Goal: Transaction & Acquisition: Download file/media

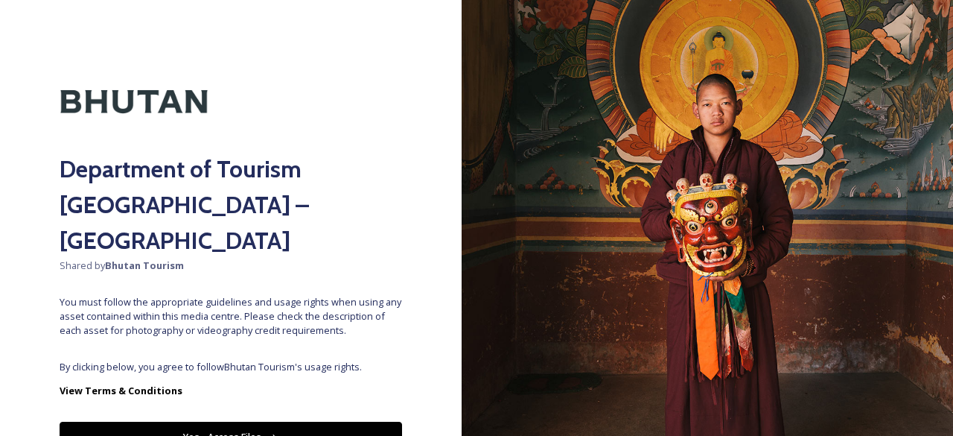
click at [271, 433] on icon at bounding box center [274, 438] width 10 height 10
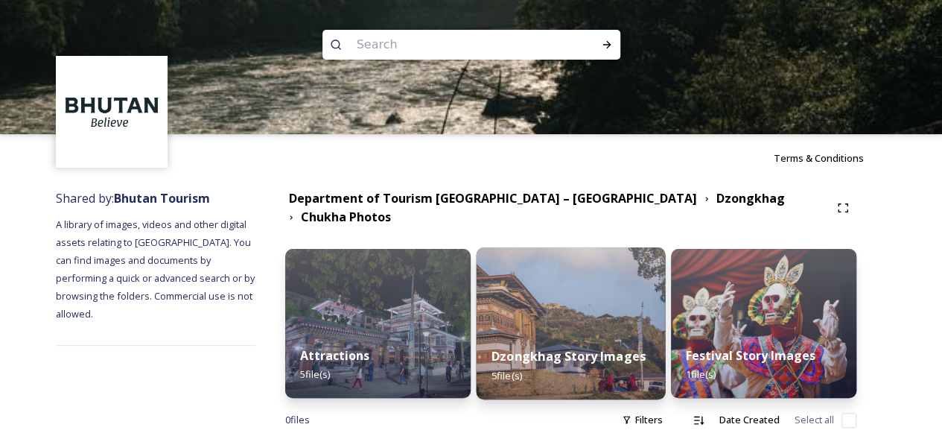
scroll to position [21, 0]
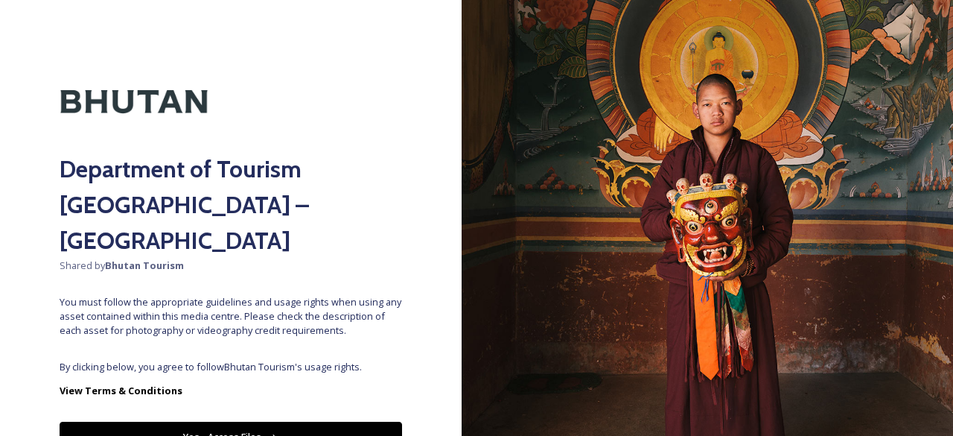
click at [302, 422] on button "Yes - Access Files" at bounding box center [231, 437] width 343 height 31
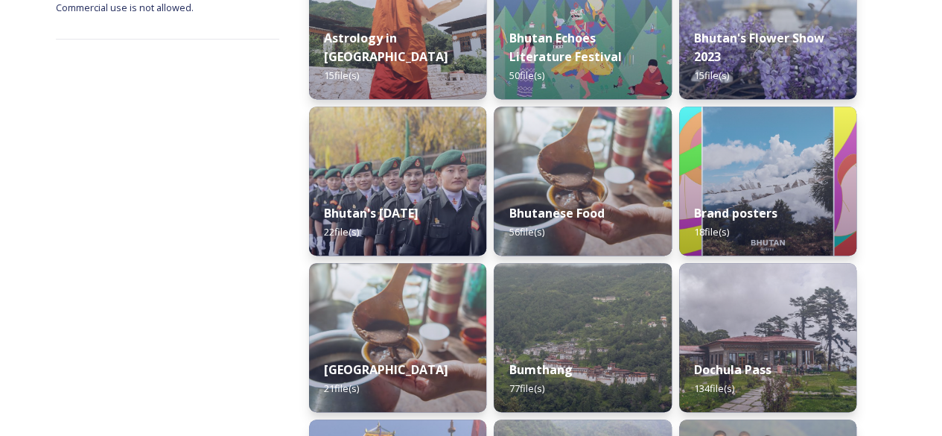
scroll to position [296, 0]
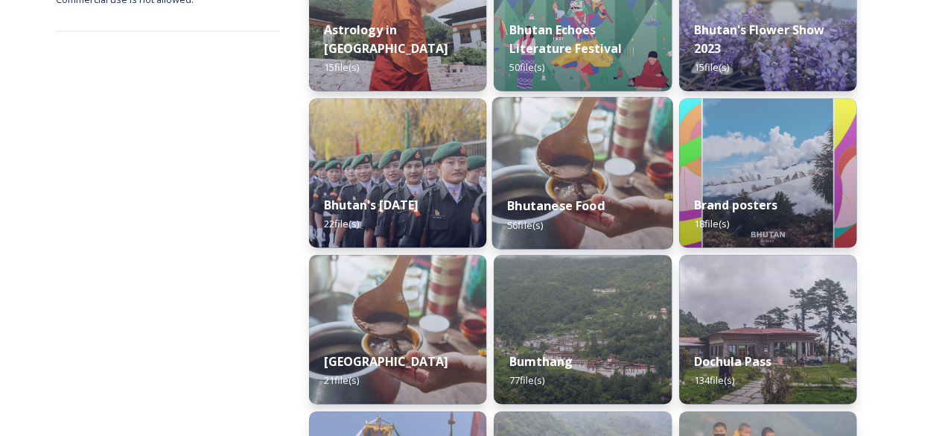
click at [605, 162] on img at bounding box center [582, 173] width 181 height 152
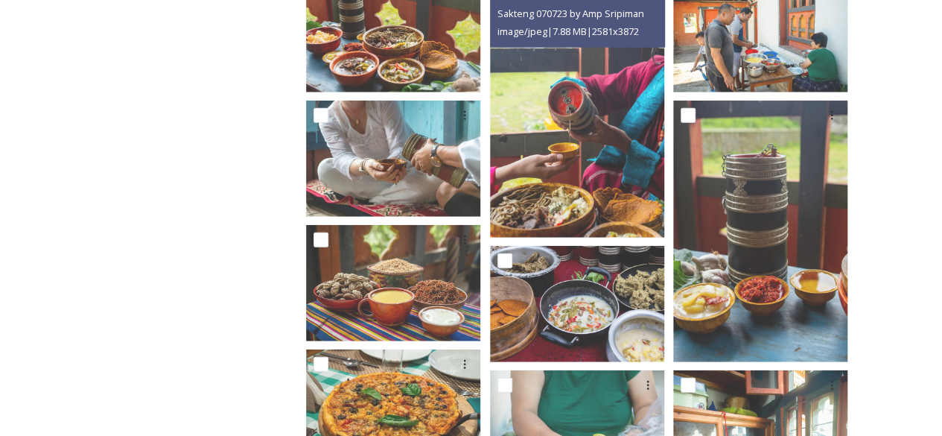
scroll to position [1878, 0]
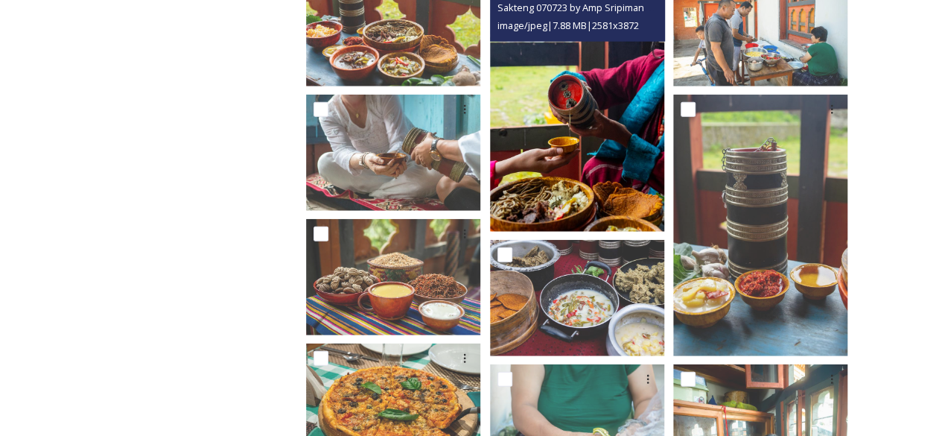
drag, startPoint x: 605, startPoint y: 162, endPoint x: 568, endPoint y: 130, distance: 49.7
click at [568, 130] on img at bounding box center [577, 100] width 174 height 261
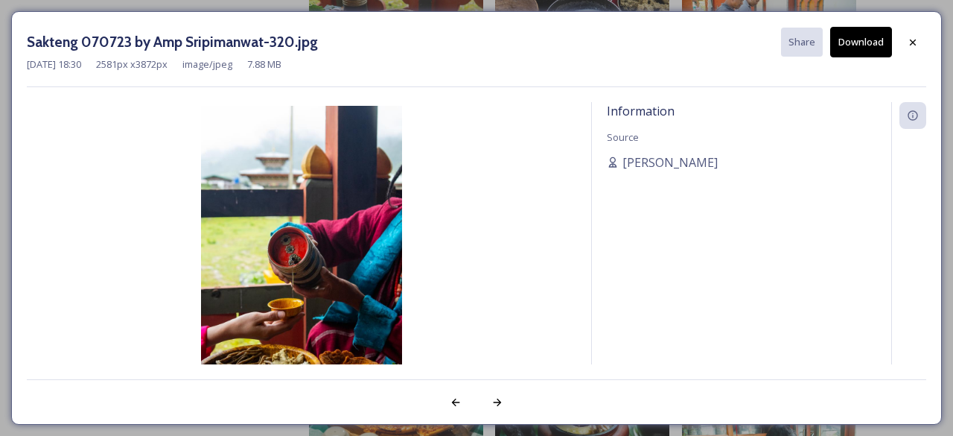
click at [848, 36] on button "Download" at bounding box center [861, 42] width 62 height 31
click at [914, 39] on icon at bounding box center [913, 42] width 12 height 12
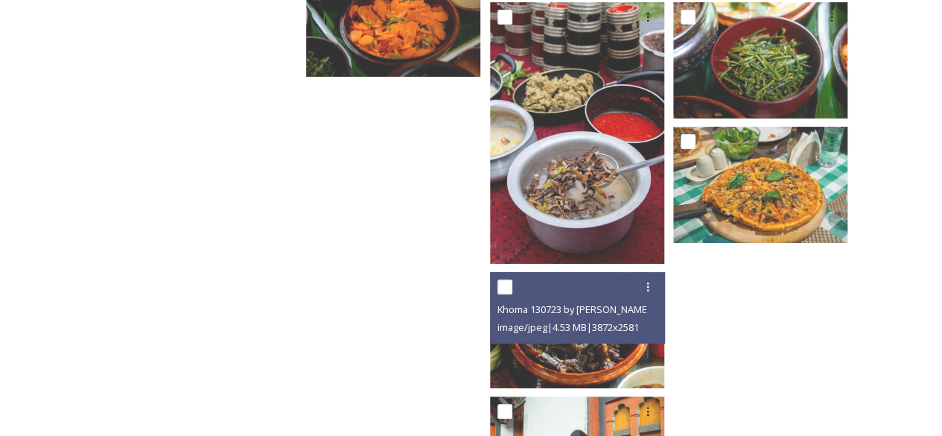
scroll to position [3106, 0]
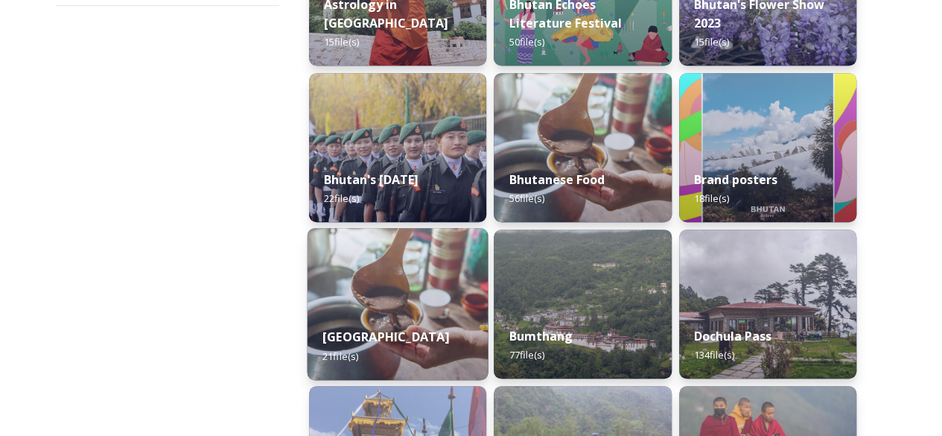
scroll to position [229, 0]
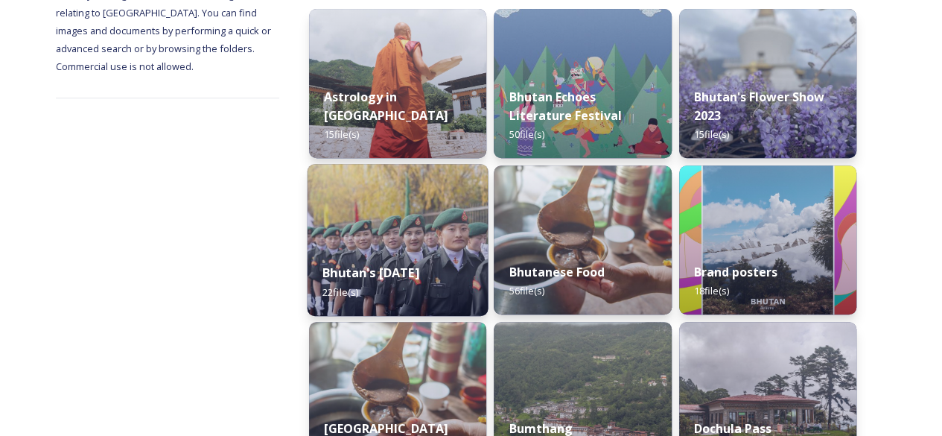
click at [387, 264] on strong "Bhutan's [DATE]" at bounding box center [370, 272] width 97 height 16
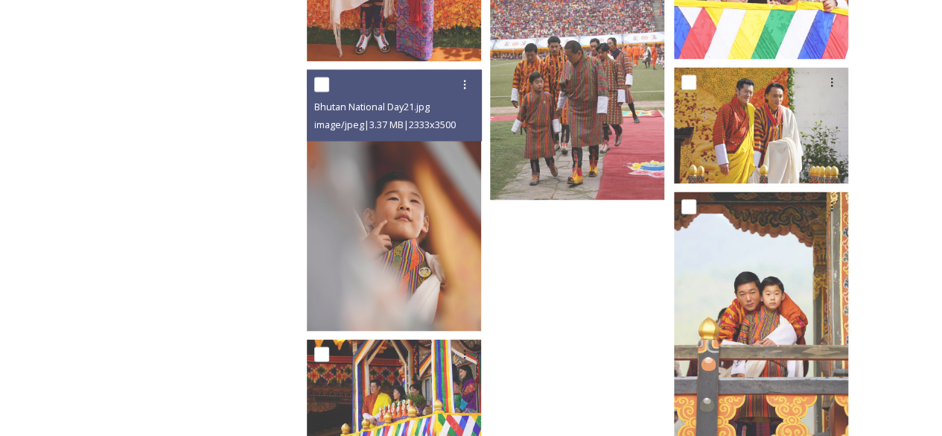
scroll to position [1301, 0]
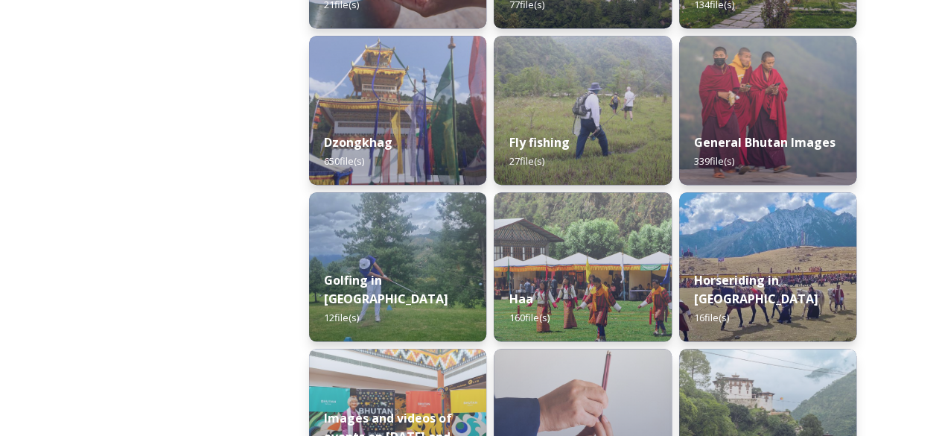
scroll to position [672, 0]
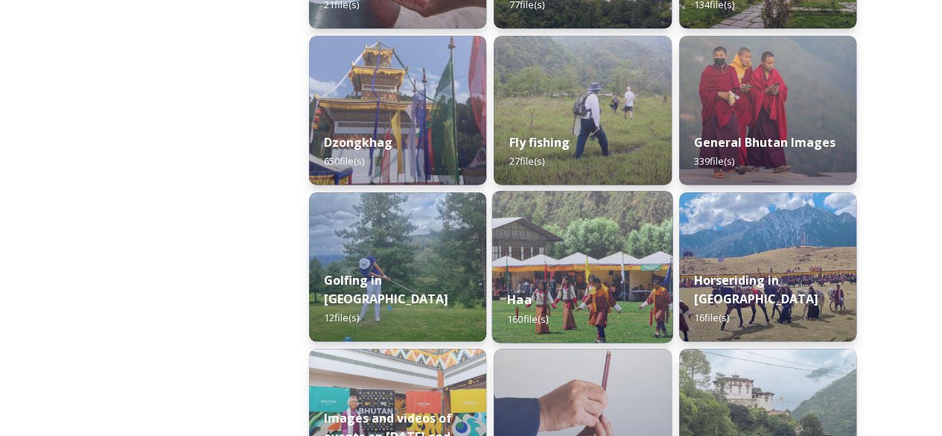
click at [596, 235] on img at bounding box center [582, 267] width 181 height 152
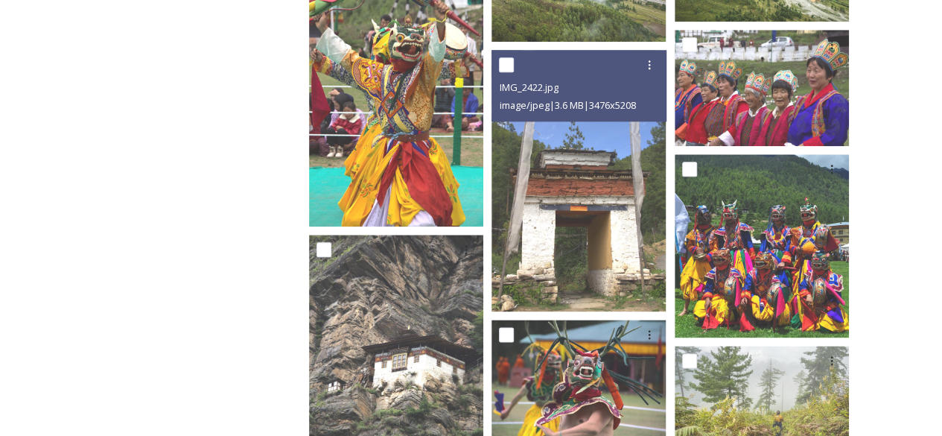
scroll to position [751, 0]
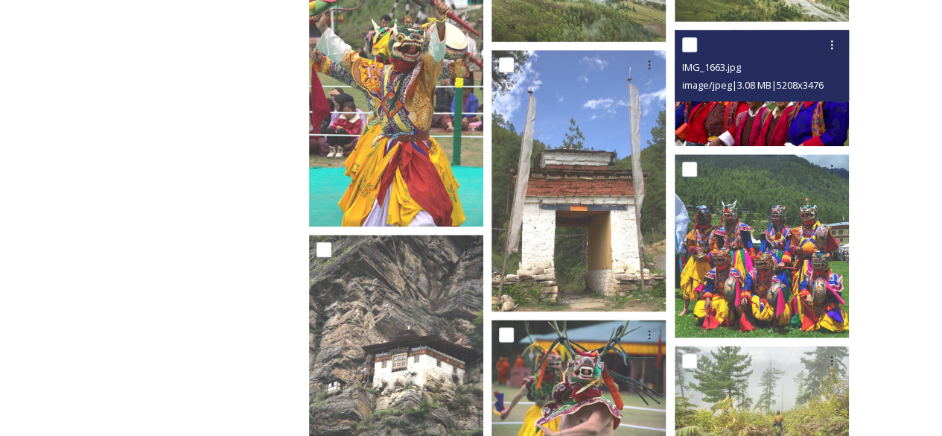
click at [747, 104] on img at bounding box center [762, 88] width 174 height 116
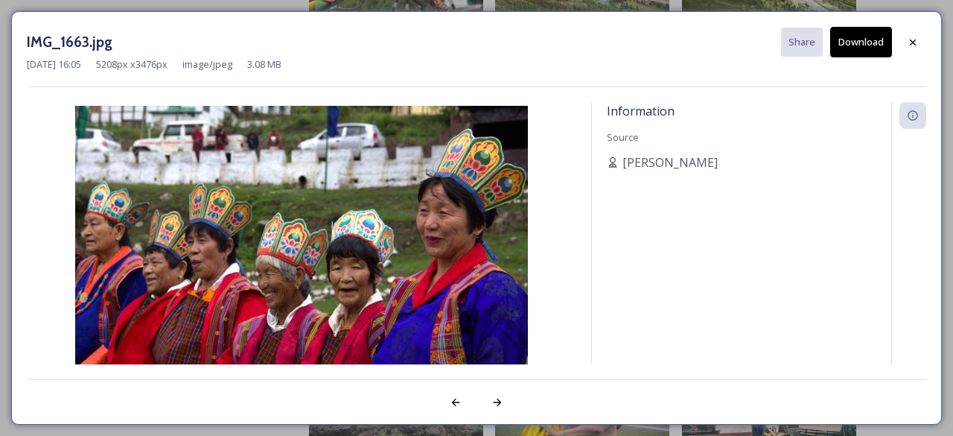
click at [876, 34] on button "Download" at bounding box center [861, 42] width 62 height 31
click at [915, 42] on icon at bounding box center [913, 42] width 12 height 12
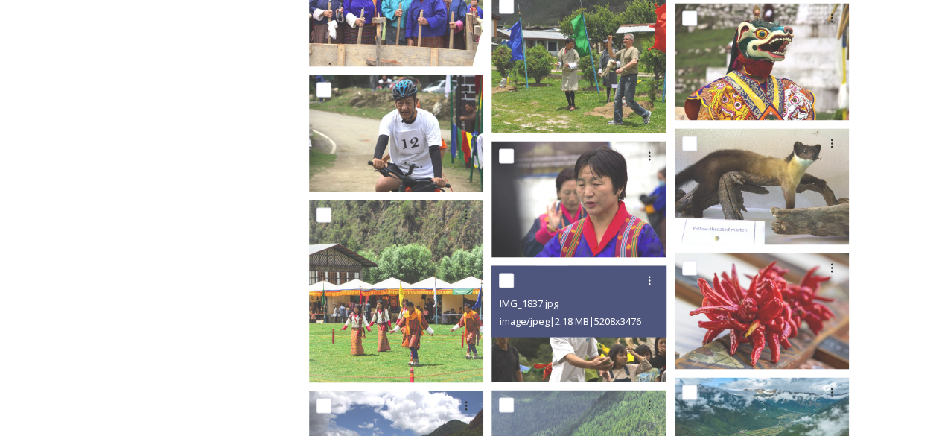
scroll to position [4089, 0]
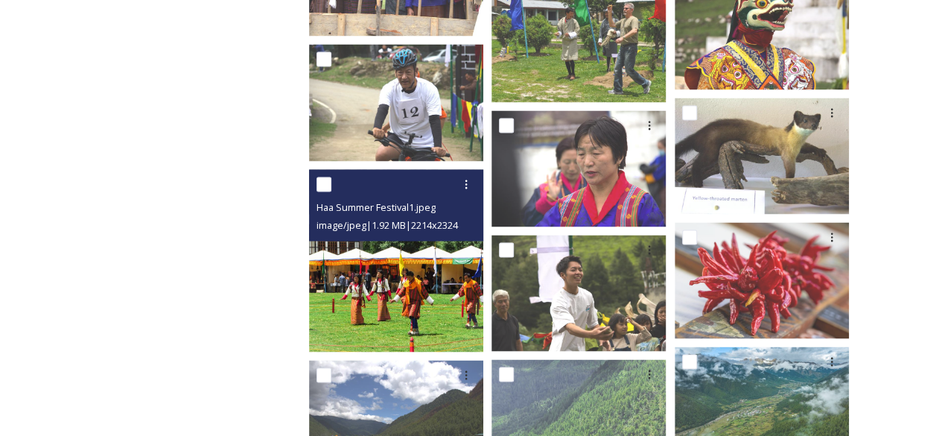
click at [414, 264] on img at bounding box center [396, 260] width 174 height 183
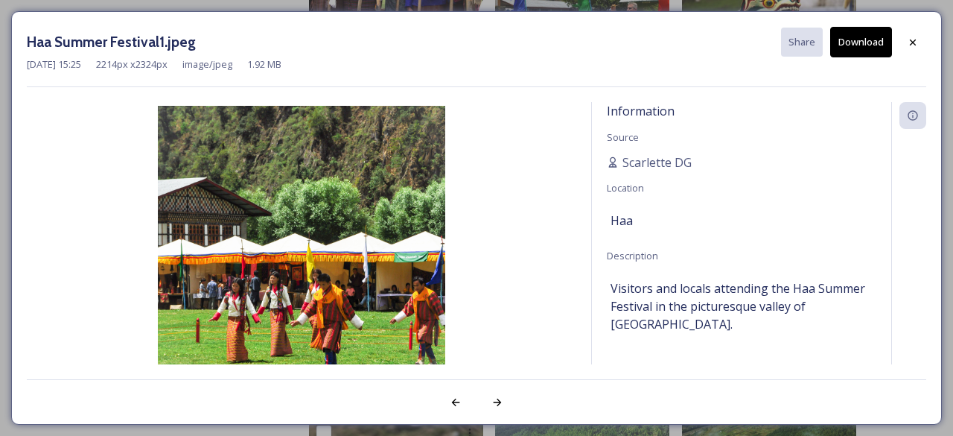
click at [843, 42] on button "Download" at bounding box center [861, 42] width 62 height 31
click at [925, 194] on div at bounding box center [908, 253] width 35 height 302
click at [918, 36] on icon at bounding box center [913, 42] width 12 height 12
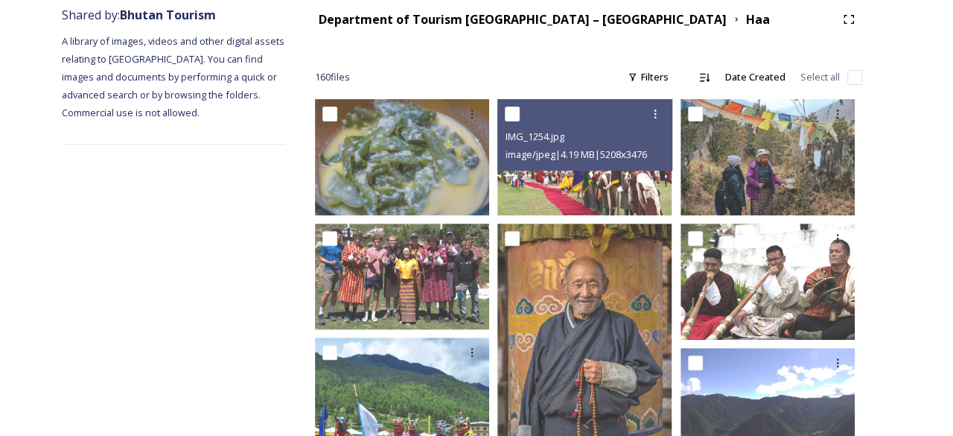
scroll to position [185, 0]
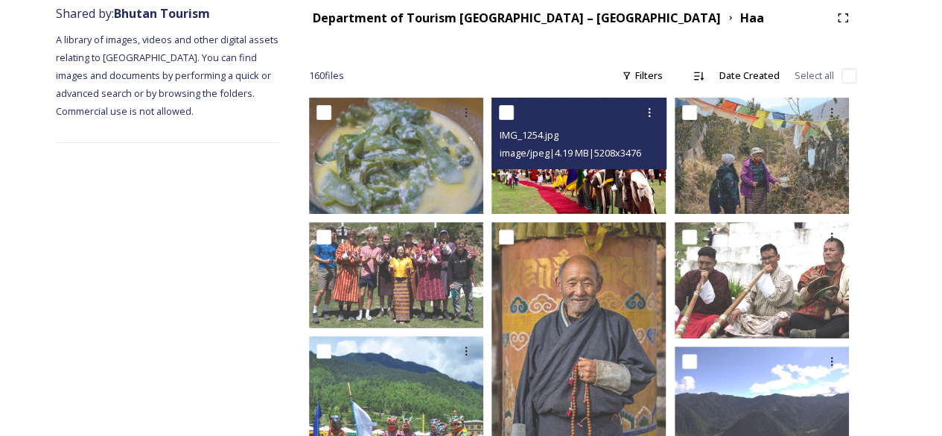
click at [606, 180] on img at bounding box center [579, 156] width 174 height 116
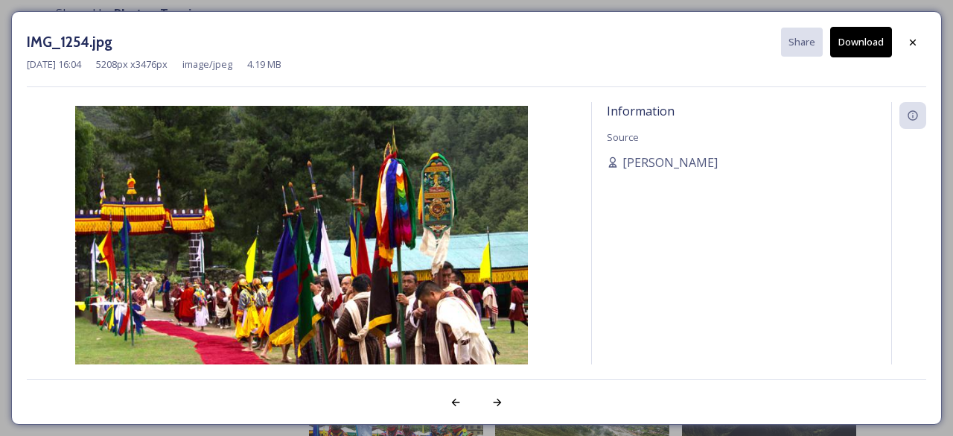
click at [859, 34] on button "Download" at bounding box center [861, 42] width 62 height 31
